Goal: Information Seeking & Learning: Compare options

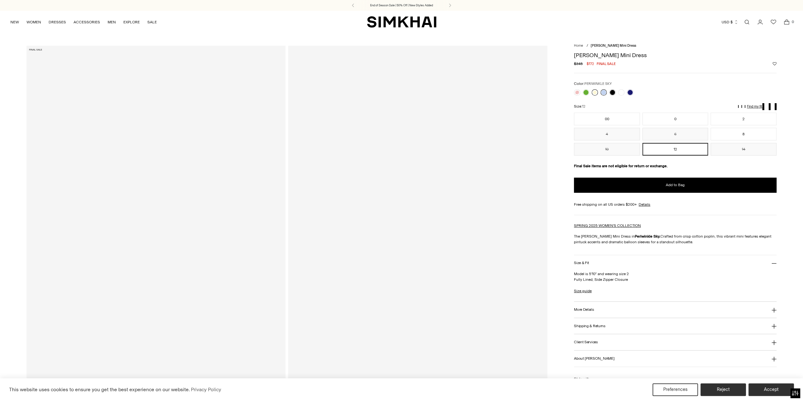
click at [594, 92] on link at bounding box center [595, 92] width 6 height 6
click at [595, 92] on link at bounding box center [595, 92] width 6 height 6
